Goal: Information Seeking & Learning: Check status

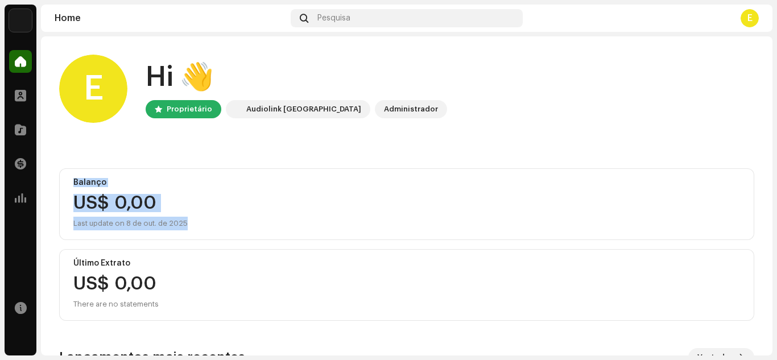
drag, startPoint x: 777, startPoint y: 151, endPoint x: 777, endPoint y: 218, distance: 66.6
click at [777, 218] on div "Hits Music Home Perfil Catálogo Transações Análise Recursos Home Pesquisa E E H…" at bounding box center [388, 180] width 777 height 360
click at [777, 215] on div "Hits Music Home Perfil Catálogo Transações Análise Recursos Home Pesquisa E E H…" at bounding box center [388, 180] width 777 height 360
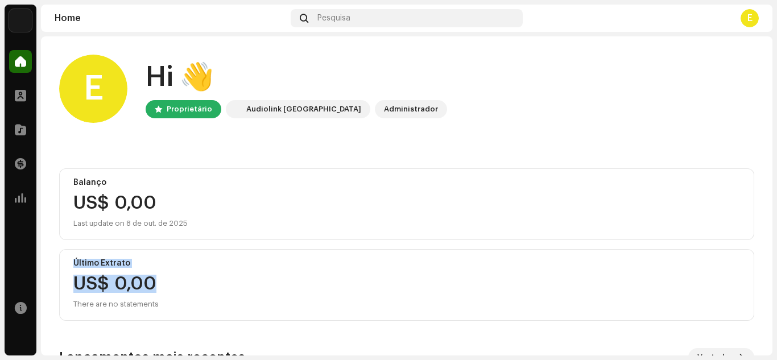
drag, startPoint x: 773, startPoint y: 214, endPoint x: 759, endPoint y: 277, distance: 63.6
click at [759, 277] on div "Hits Music Home Perfil Catálogo Transações Análise Recursos Home Pesquisa E E H…" at bounding box center [388, 180] width 777 height 360
click at [759, 277] on div "E Hi 👋 Proprietário Audiolink Brasil Administrador Balanço US$ 0,00 Last update…" at bounding box center [407, 296] width 732 height 521
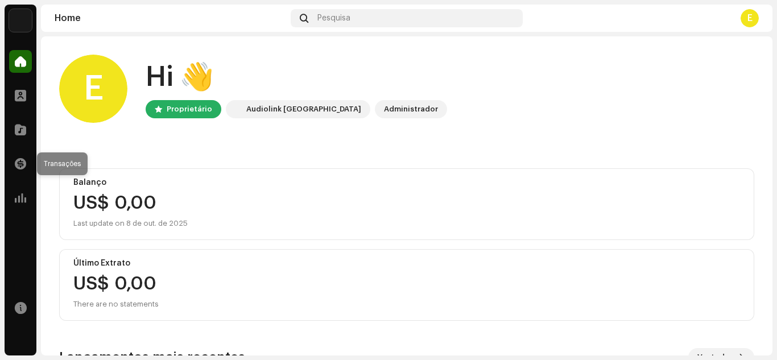
click at [32, 166] on div "Transações" at bounding box center [21, 164] width 32 height 32
click at [18, 164] on span at bounding box center [20, 163] width 11 height 9
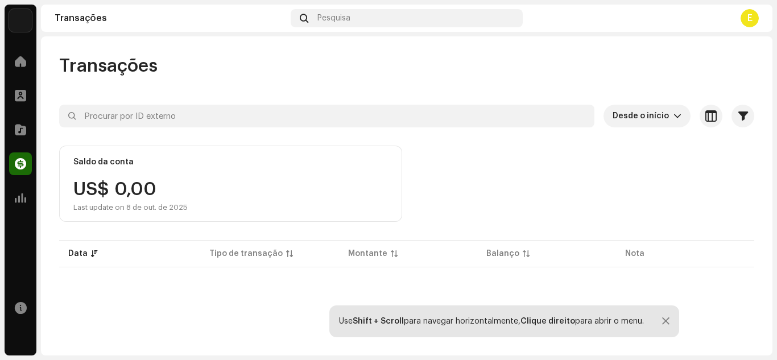
click at [765, 101] on div "Transações Desde o início Selecionado 0 Selecionar todos Opções Filtros Tipos E…" at bounding box center [407, 276] width 732 height 443
click at [18, 127] on span at bounding box center [20, 129] width 11 height 9
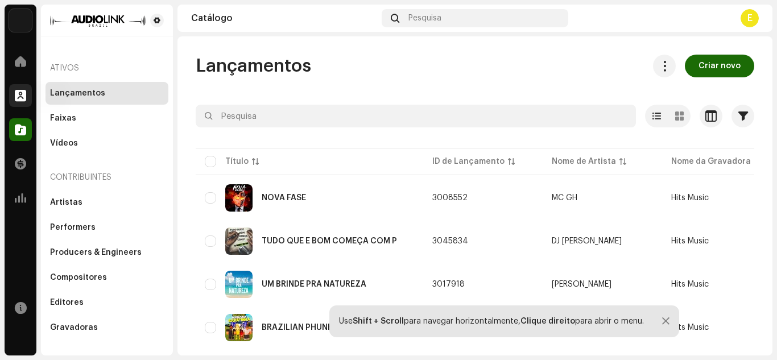
click at [22, 95] on span at bounding box center [20, 95] width 11 height 9
click at [16, 93] on span at bounding box center [20, 95] width 11 height 9
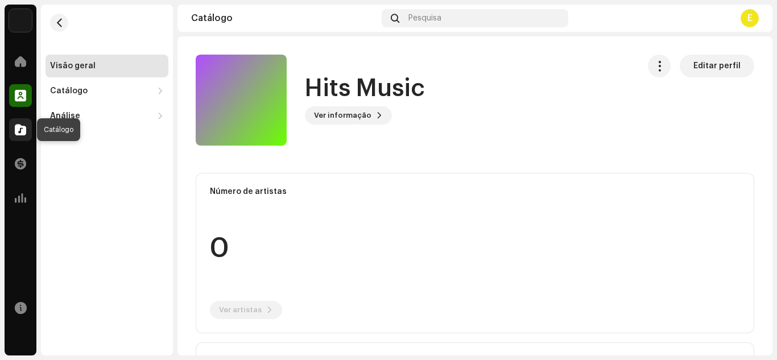
click at [24, 129] on span at bounding box center [20, 129] width 11 height 9
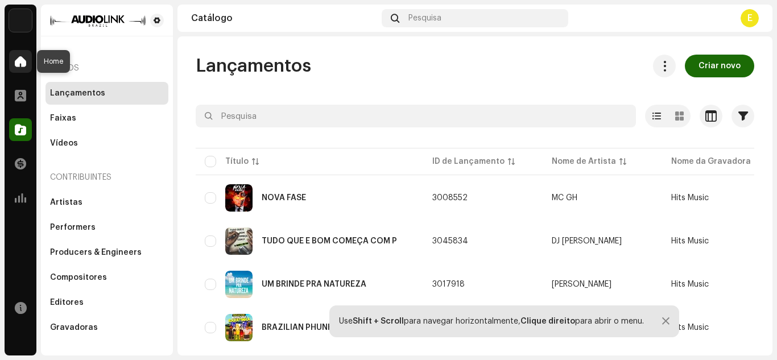
click at [20, 57] on span at bounding box center [20, 61] width 11 height 9
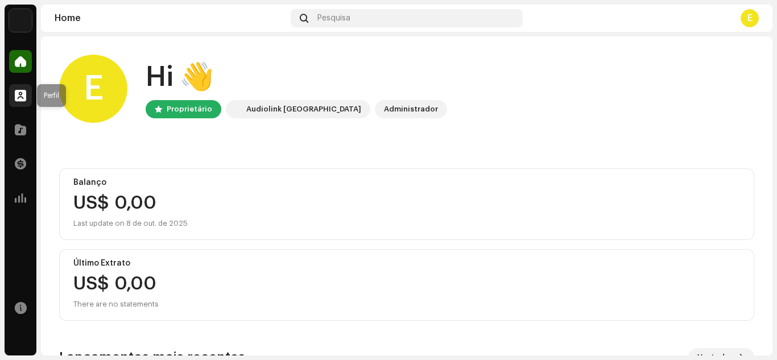
click at [30, 104] on div at bounding box center [20, 95] width 23 height 23
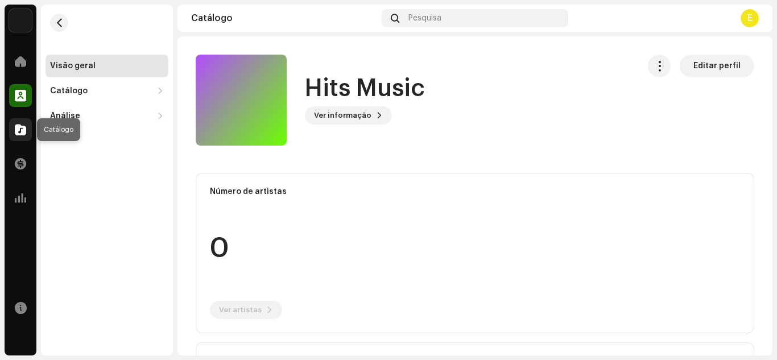
click at [27, 121] on div at bounding box center [20, 129] width 23 height 23
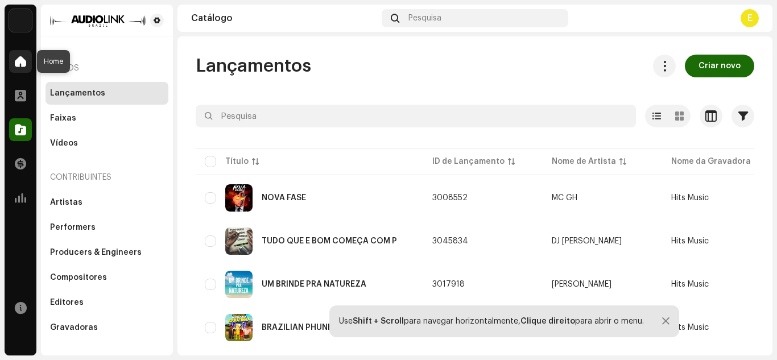
click at [23, 65] on span at bounding box center [20, 61] width 11 height 9
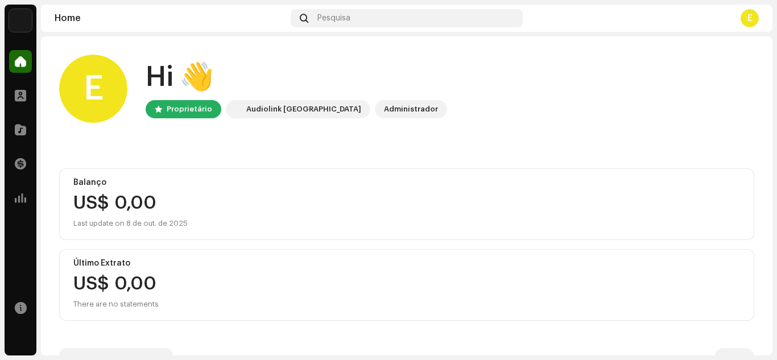
click at [22, 20] on img at bounding box center [20, 20] width 23 height 23
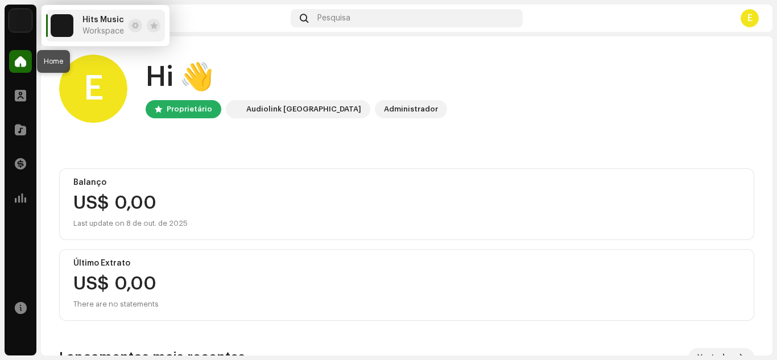
click at [22, 66] on span at bounding box center [20, 61] width 11 height 9
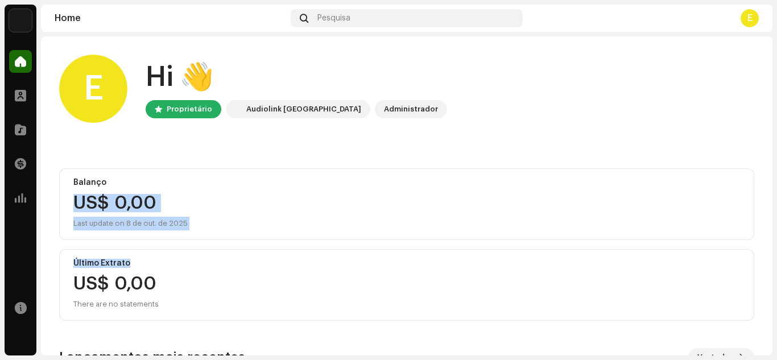
drag, startPoint x: 777, startPoint y: 188, endPoint x: 773, endPoint y: 255, distance: 67.3
click at [773, 255] on div "Hits Music Home Perfil Catálogo Transações Análise Recursos Home Pesquisa E E H…" at bounding box center [388, 180] width 777 height 360
click at [774, 217] on div "Hits Music Home Perfil Catálogo Transações Análise Recursos Home Pesquisa E E H…" at bounding box center [388, 180] width 777 height 360
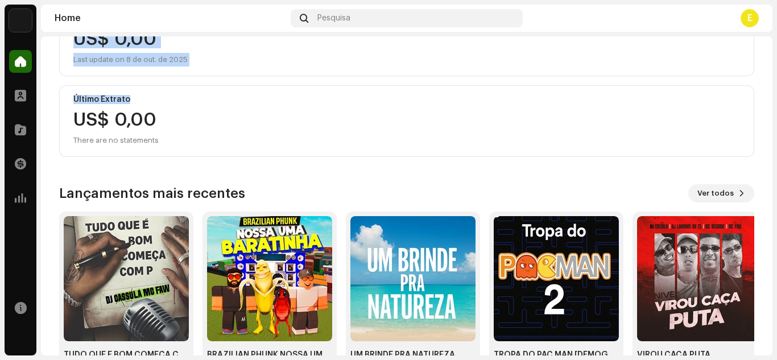
scroll to position [202, 0]
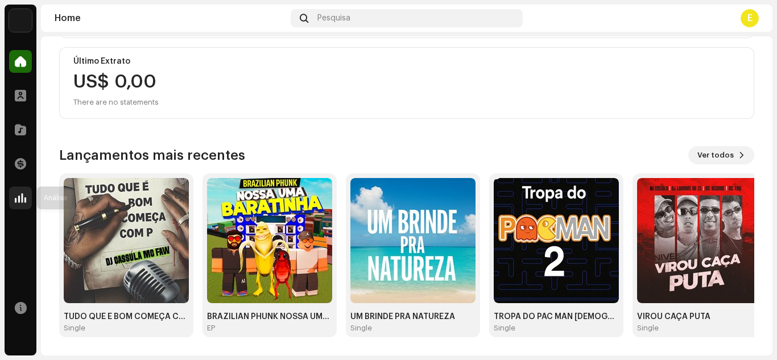
click at [22, 205] on div at bounding box center [20, 198] width 23 height 23
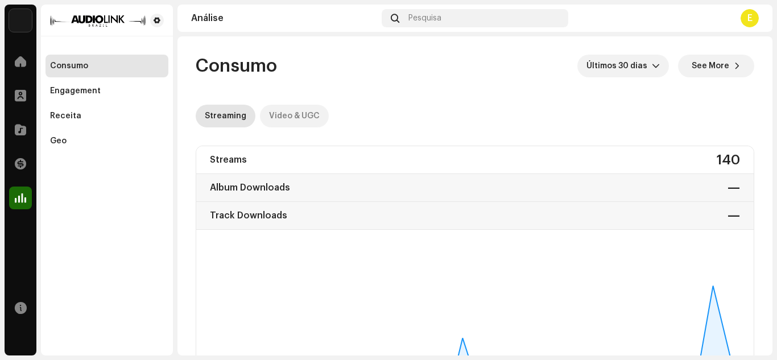
click at [278, 110] on div "Video & UGC" at bounding box center [294, 116] width 51 height 23
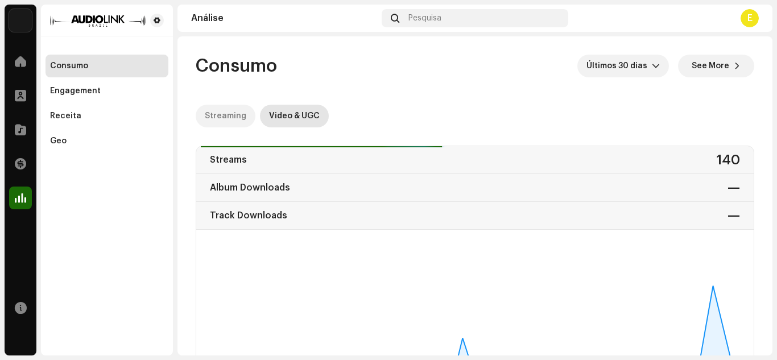
click at [227, 119] on div "Streaming" at bounding box center [226, 116] width 42 height 23
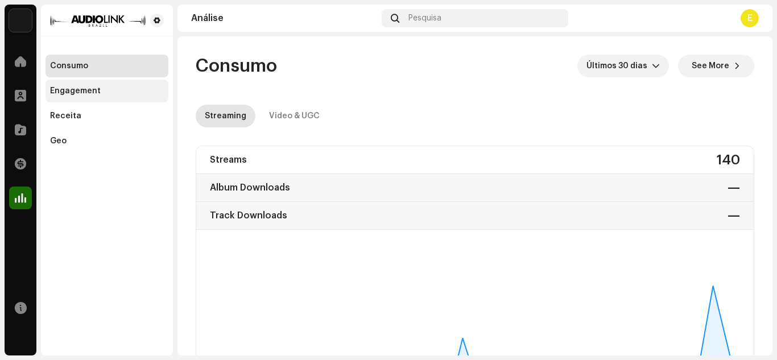
click at [89, 91] on div "Engagement" at bounding box center [75, 90] width 51 height 9
click at [105, 104] on div "Consumo Engagement Receita Geo" at bounding box center [107, 104] width 123 height 98
click at [99, 96] on div "Engagement" at bounding box center [107, 91] width 123 height 23
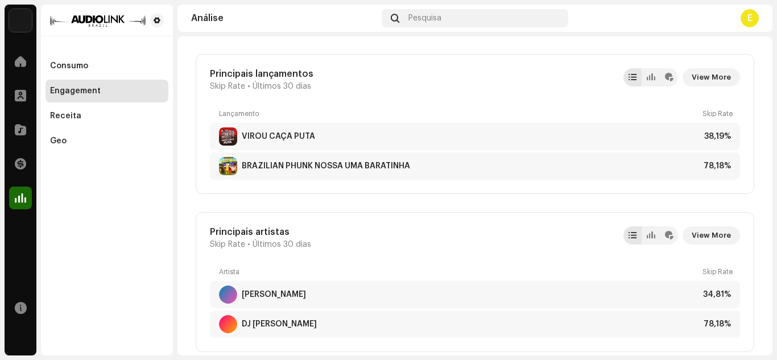
scroll to position [585, 0]
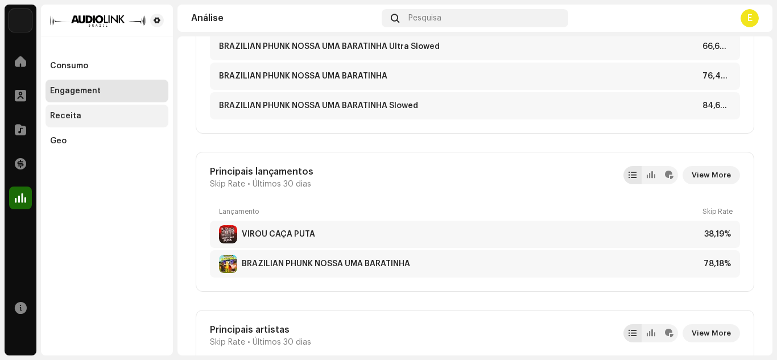
click at [80, 115] on div "Receita" at bounding box center [107, 116] width 114 height 9
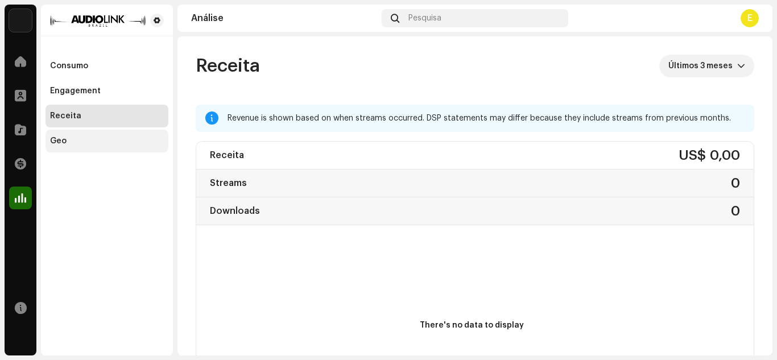
click at [73, 138] on div "Geo" at bounding box center [107, 141] width 114 height 9
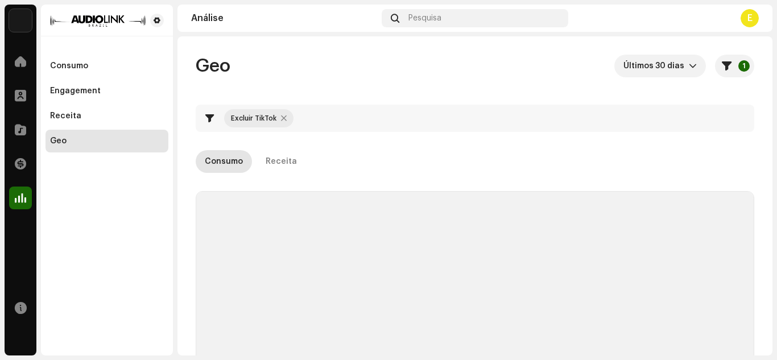
checkbox input "true"
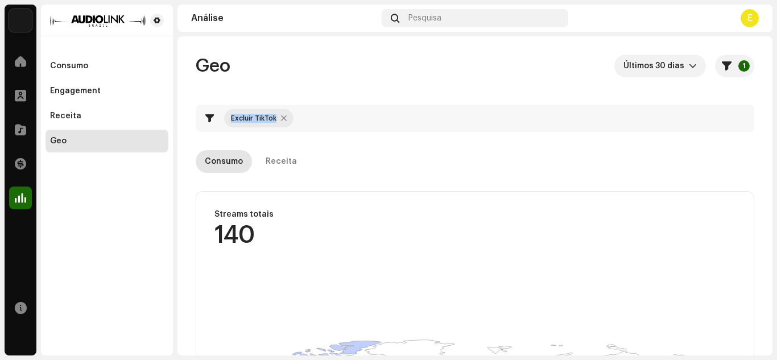
drag, startPoint x: 773, startPoint y: 65, endPoint x: 775, endPoint y: 123, distance: 58.1
click at [775, 123] on div "Hits Music Home Perfil Catálogo Transações Análise Recursos Consumo Engagement …" at bounding box center [388, 180] width 777 height 360
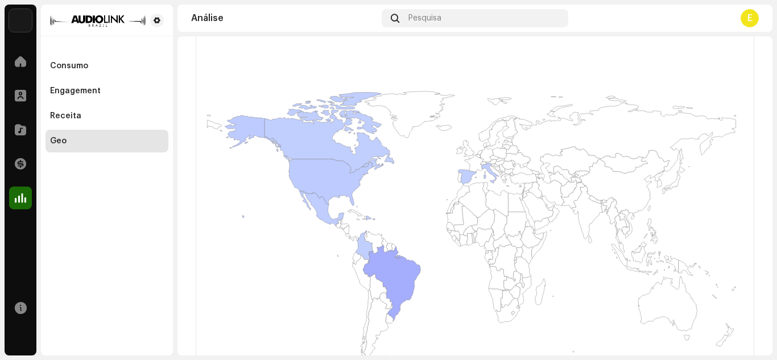
scroll to position [263, 0]
